Goal: Task Accomplishment & Management: Use online tool/utility

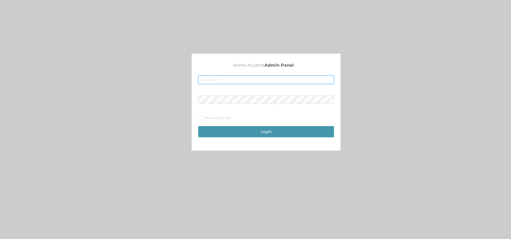
click at [215, 77] on input "text" at bounding box center [266, 80] width 136 height 9
type input "fur1@accents.pw"
click at [257, 131] on button "Login" at bounding box center [266, 131] width 136 height 11
